Goal: Find specific page/section: Find specific page/section

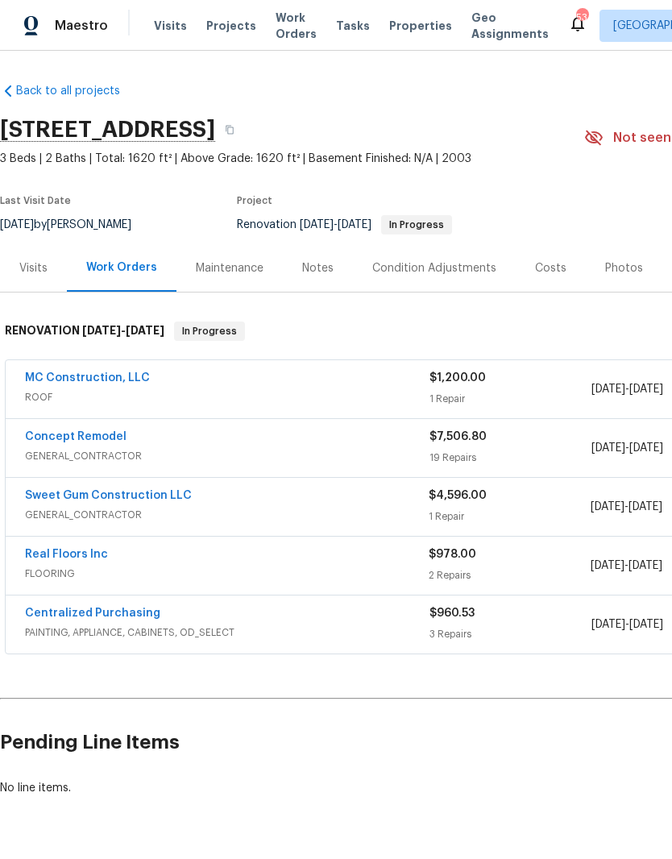
click at [39, 267] on div "Visits" at bounding box center [33, 268] width 28 height 16
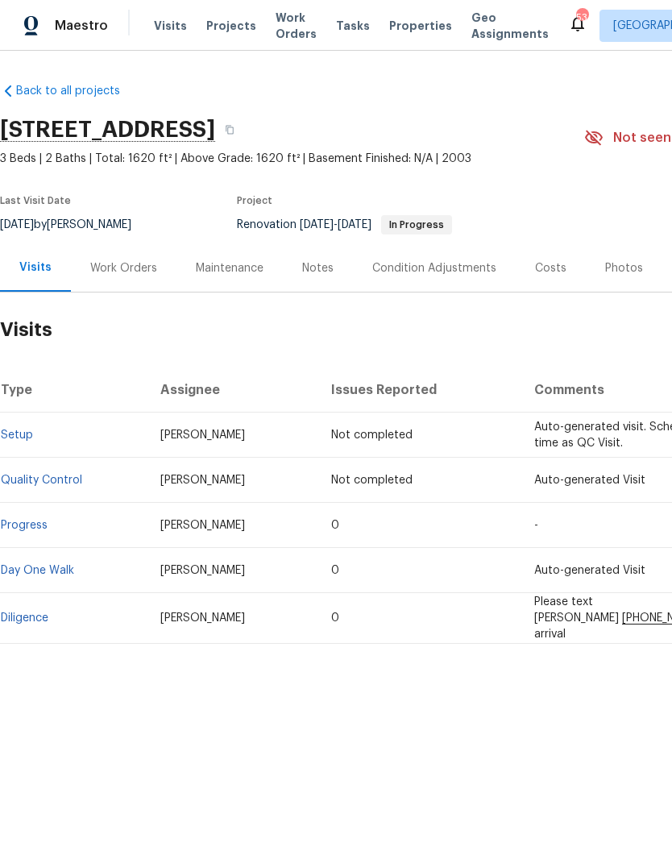
click at [139, 257] on div "Work Orders" at bounding box center [124, 268] width 106 height 48
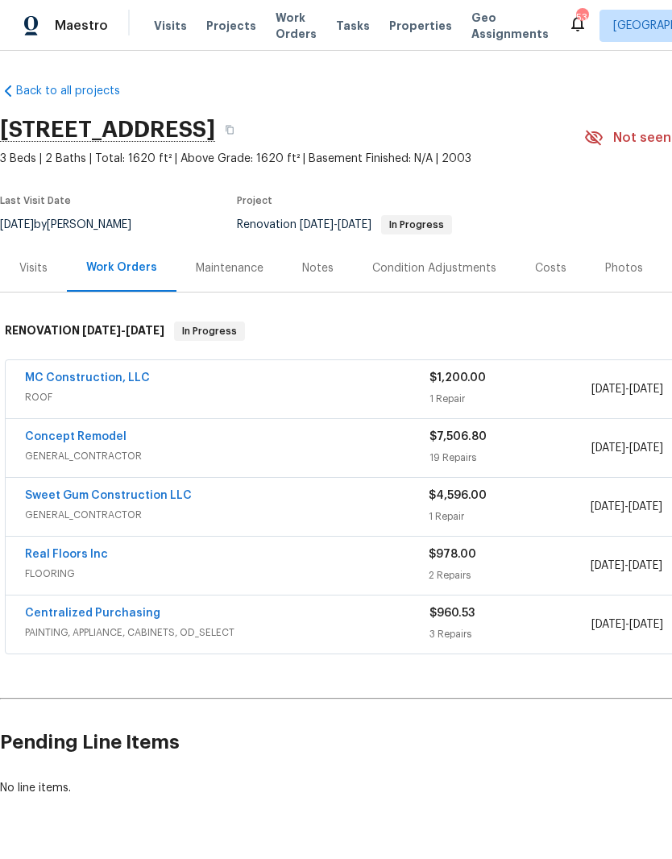
click at [318, 270] on div "Notes" at bounding box center [317, 268] width 31 height 16
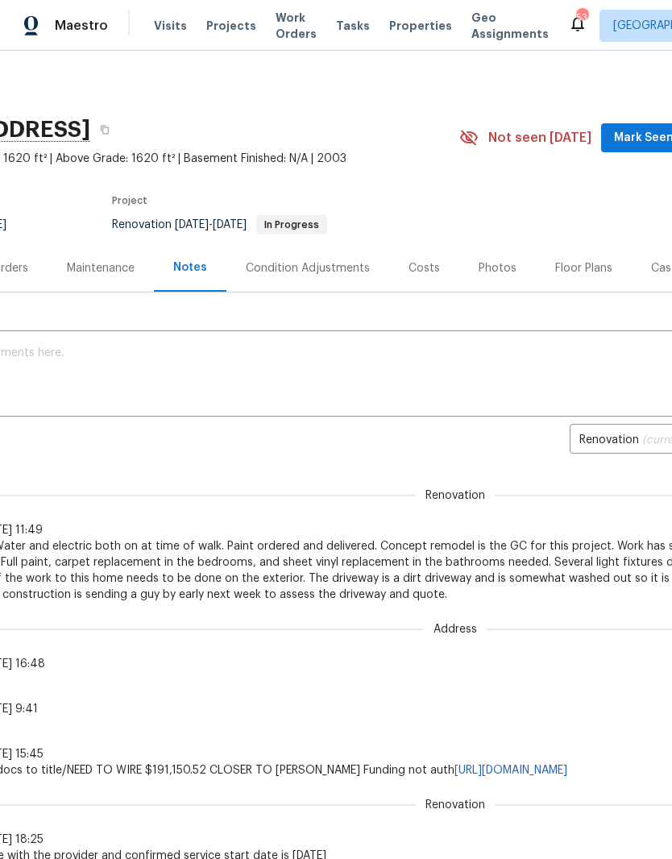
scroll to position [-6, 149]
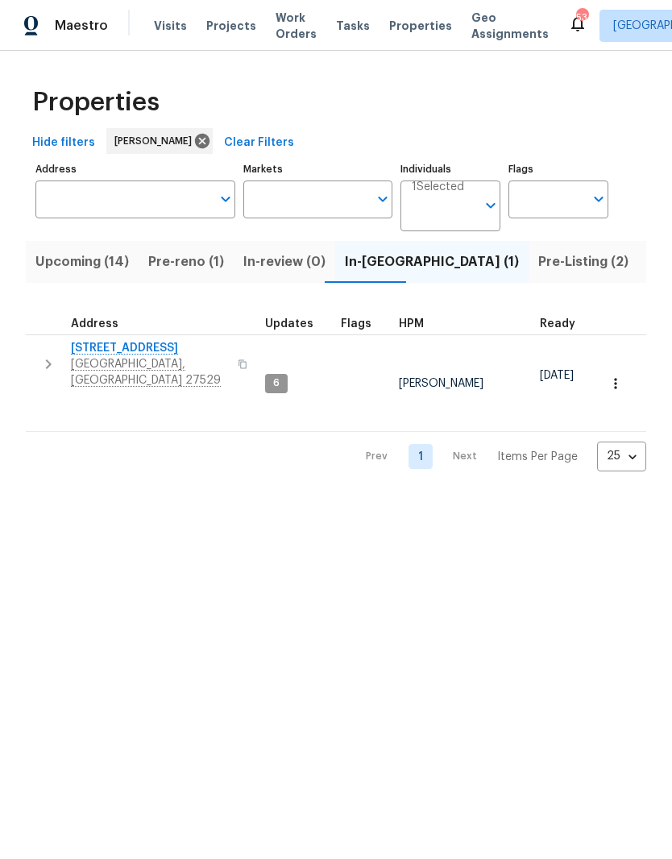
click at [101, 259] on span "Upcoming (14)" at bounding box center [81, 262] width 93 height 23
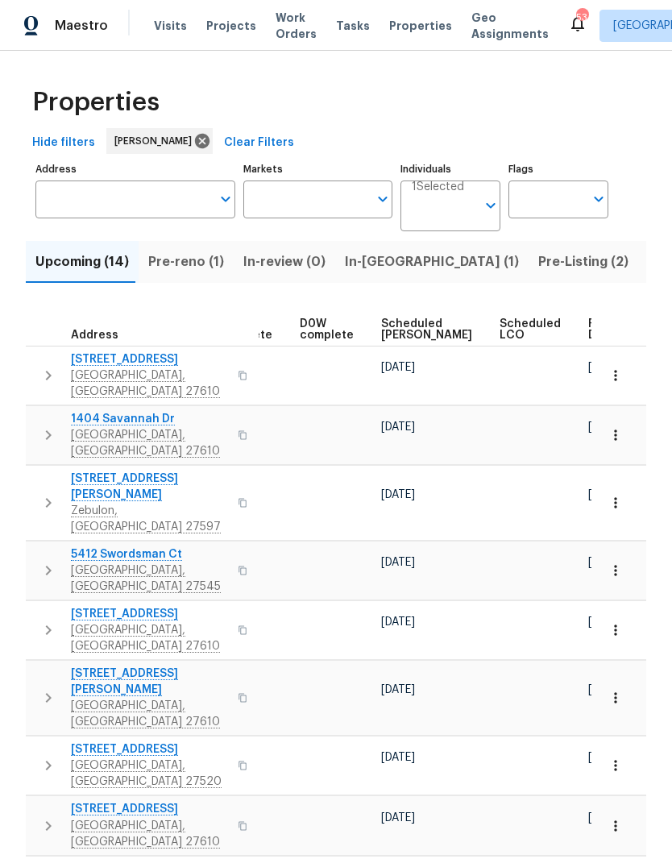
scroll to position [0, 404]
click at [589, 334] on span "Ready Date" at bounding box center [606, 329] width 35 height 23
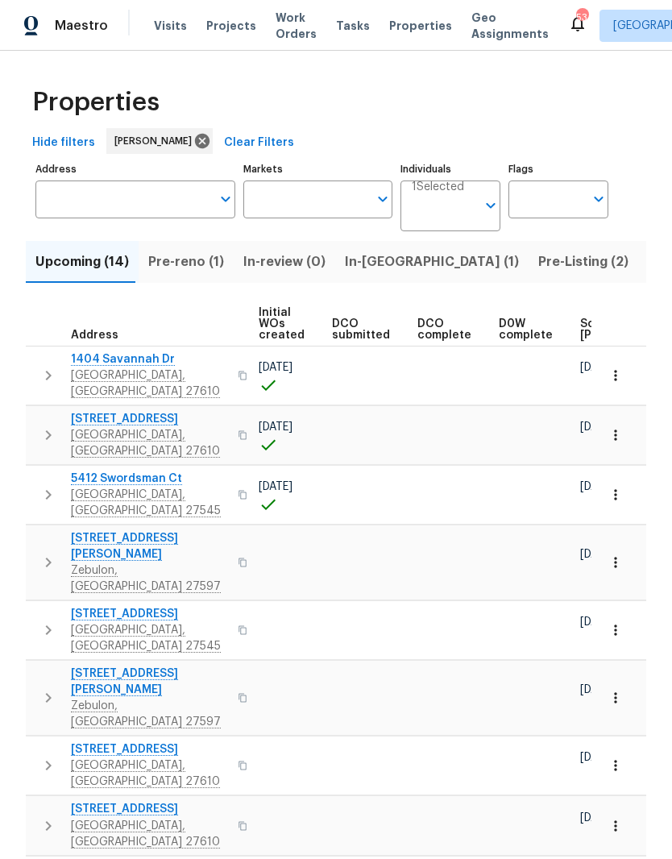
click at [184, 267] on span "Pre-reno (1)" at bounding box center [186, 262] width 76 height 23
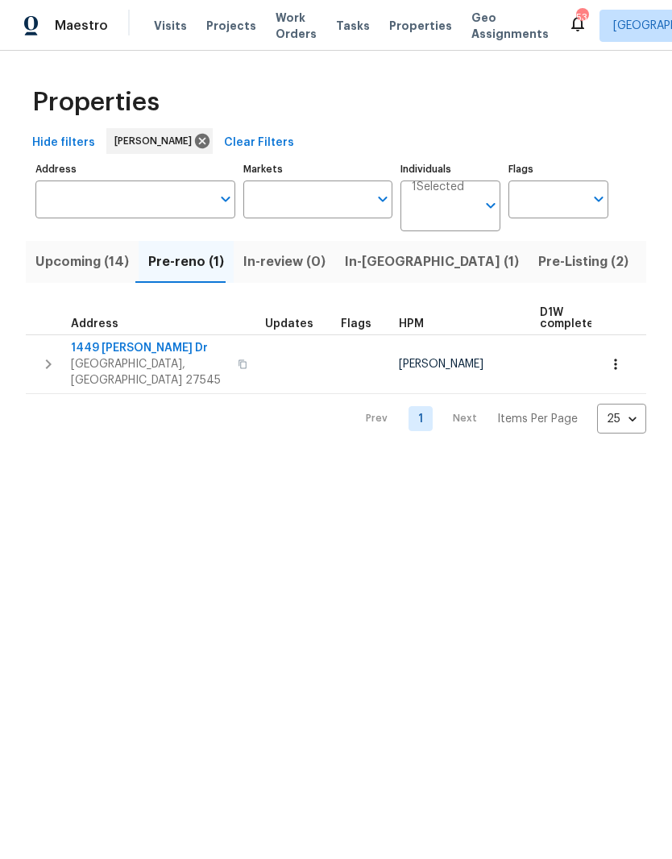
click at [87, 348] on span "1449 White Opal Dr" at bounding box center [149, 348] width 157 height 16
click at [37, 255] on span "Upcoming (14)" at bounding box center [81, 262] width 93 height 23
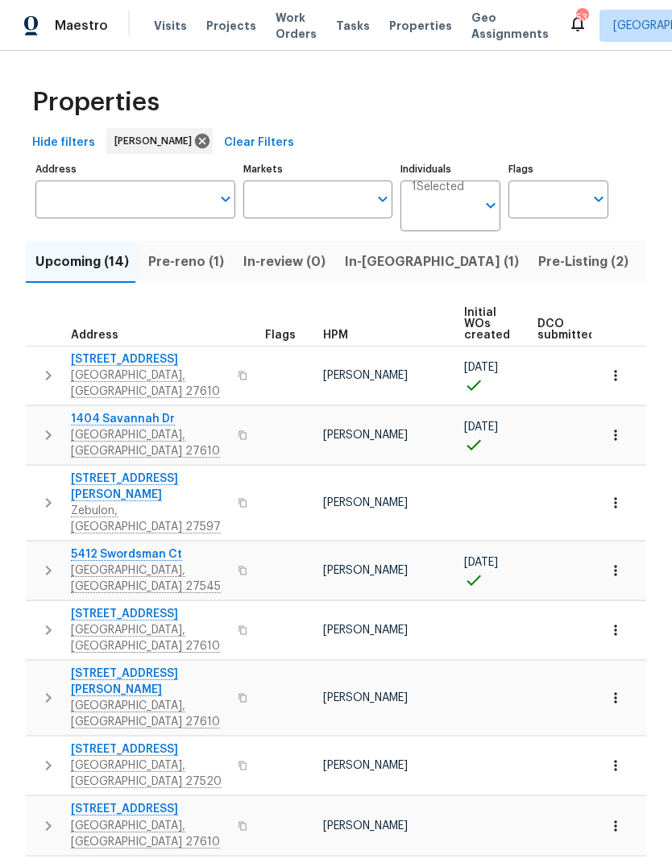
scroll to position [-5, 0]
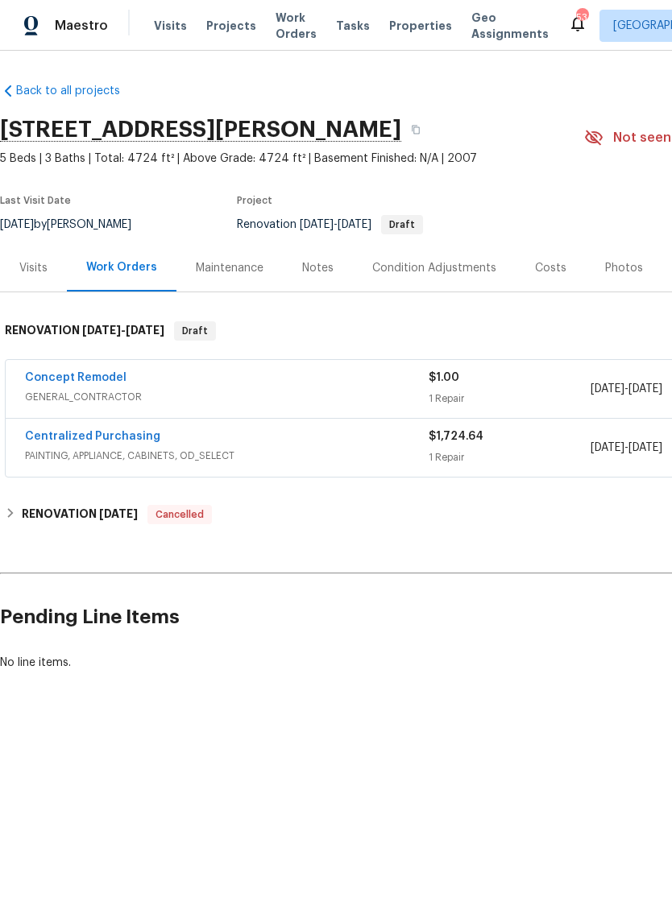
click at [332, 259] on div "Notes" at bounding box center [318, 268] width 70 height 48
